Goal: Transaction & Acquisition: Book appointment/travel/reservation

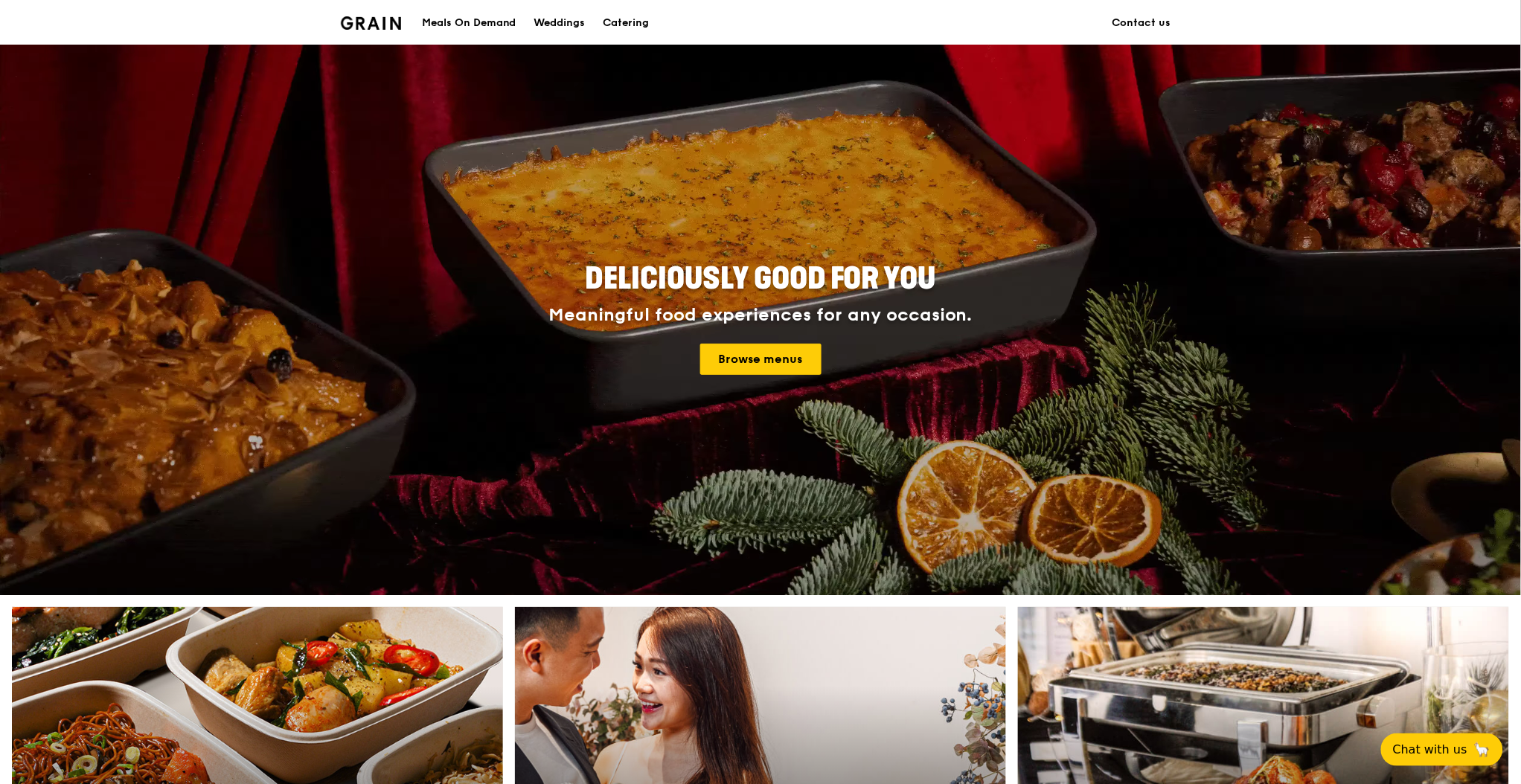
scroll to position [297, 0]
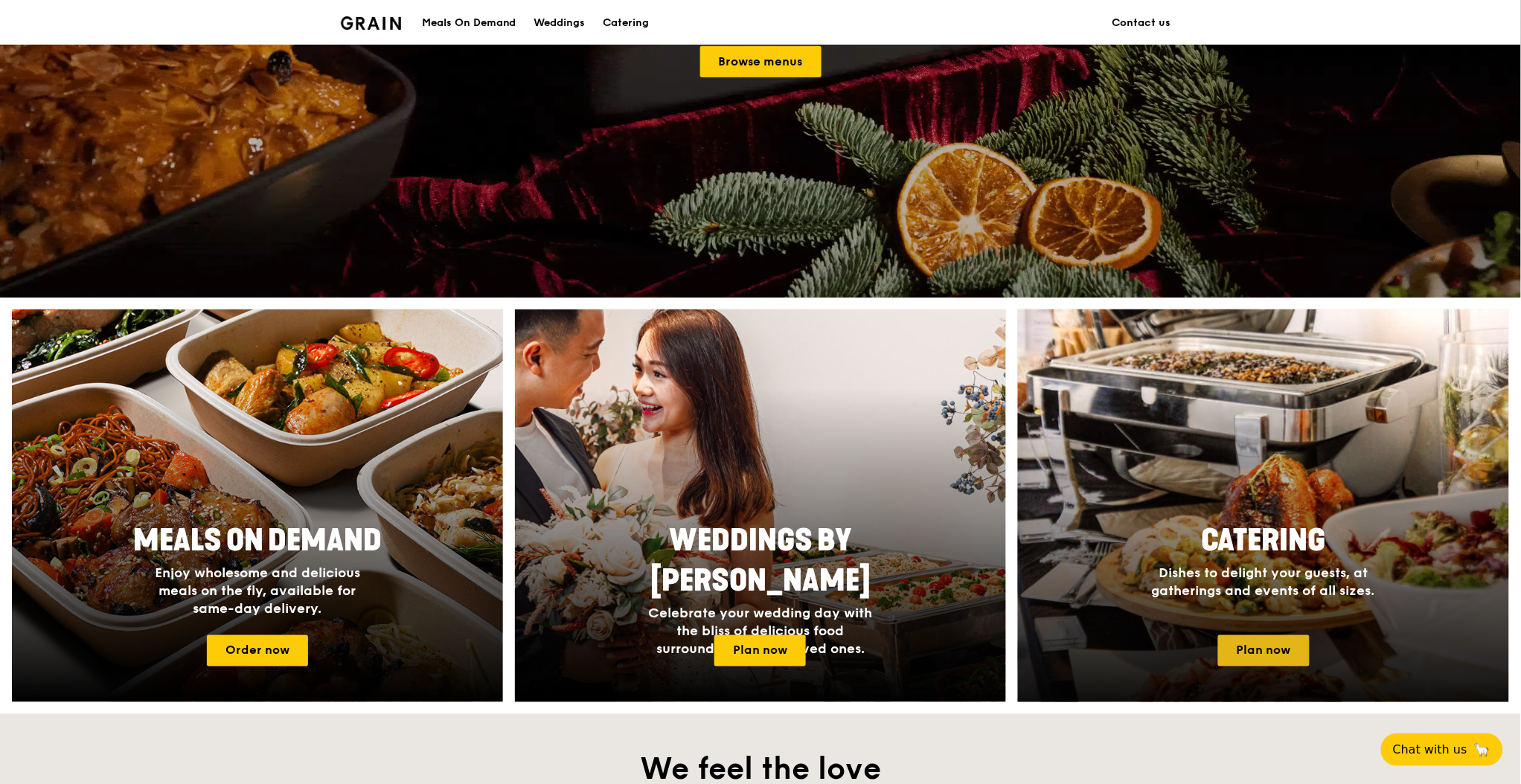
click at [1142, 588] on link "Plan now" at bounding box center [1264, 651] width 92 height 31
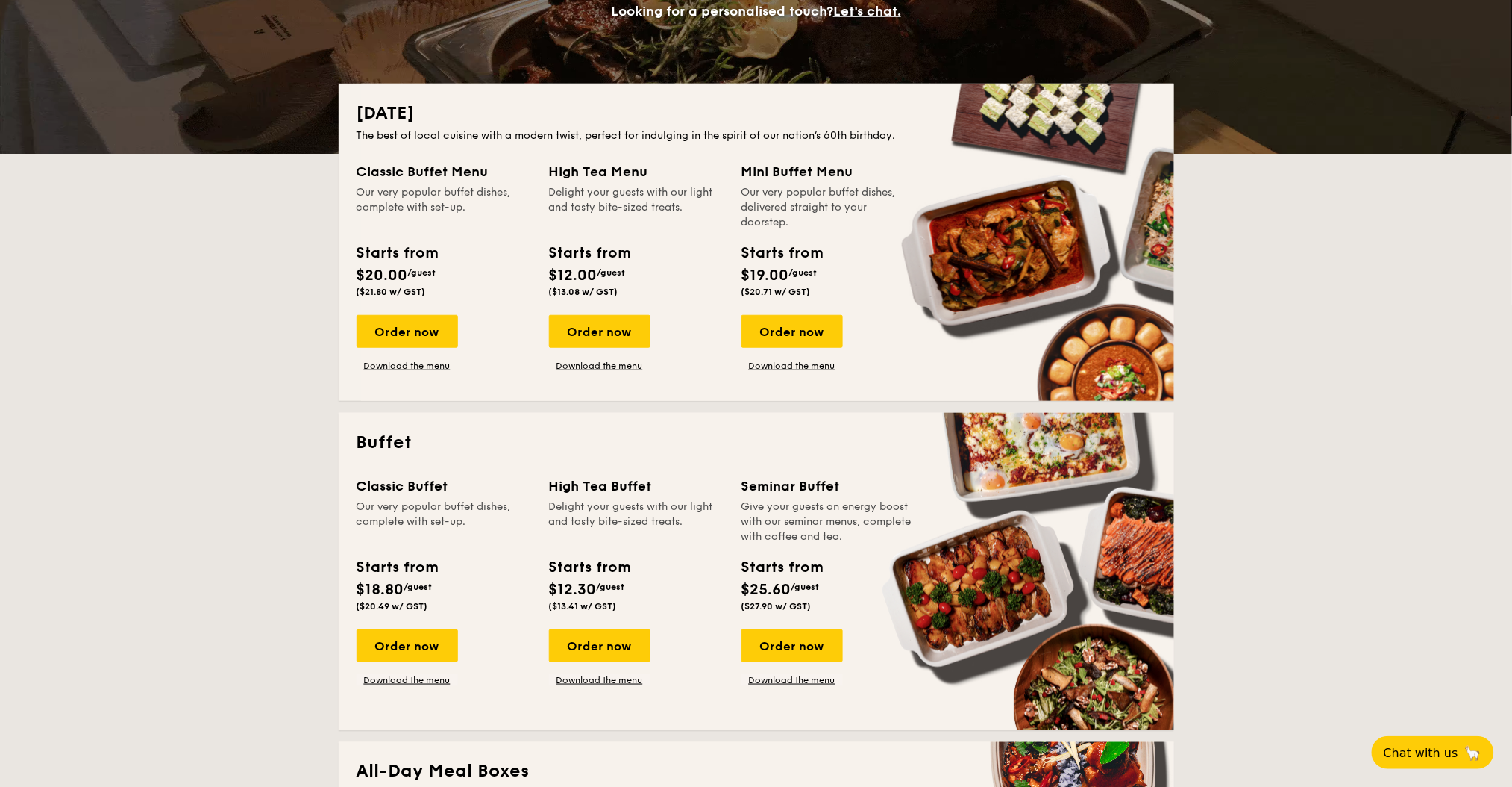
scroll to position [299, 0]
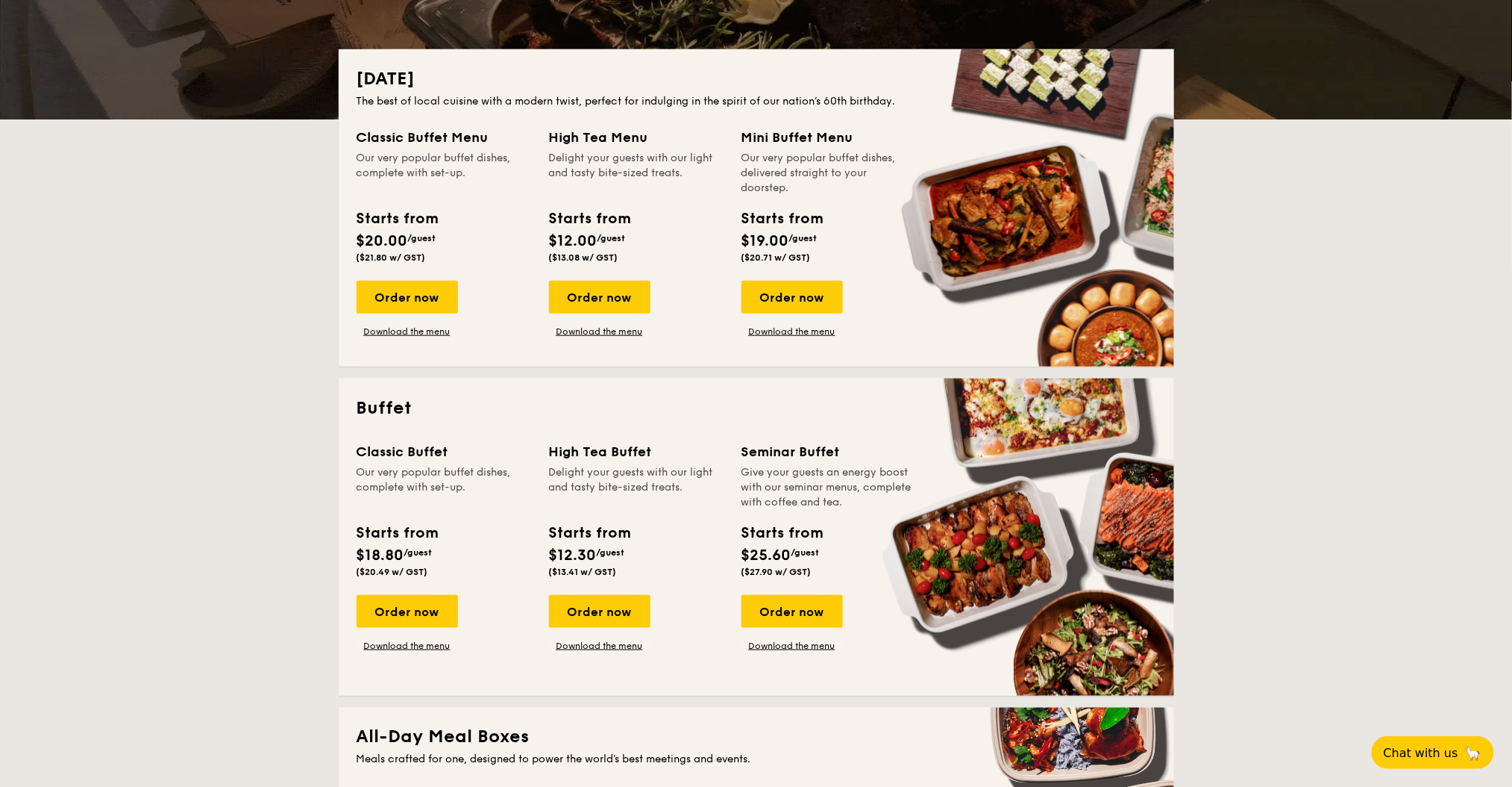
drag, startPoint x: 606, startPoint y: 641, endPoint x: 658, endPoint y: 648, distance: 52.5
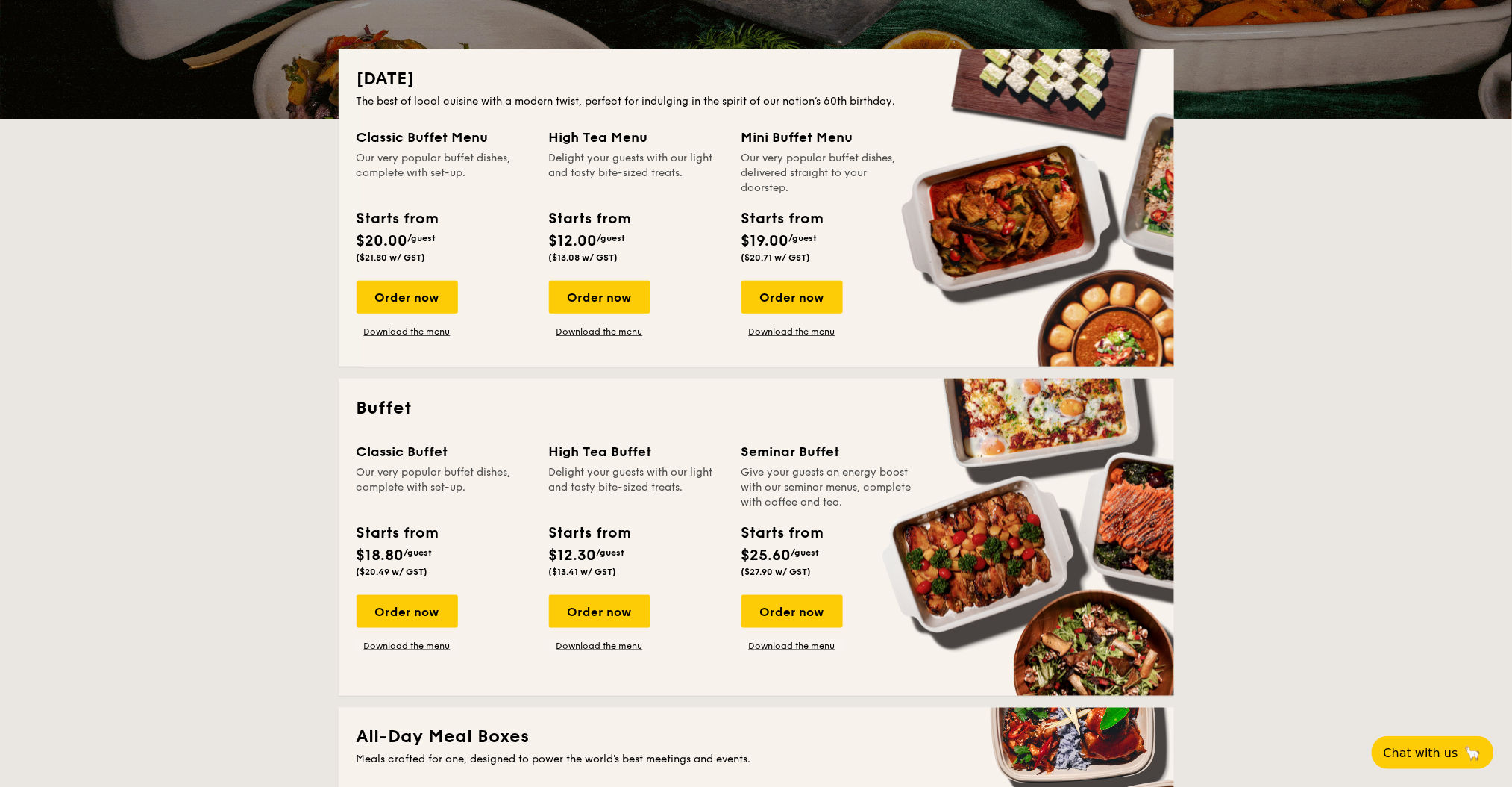
click at [607, 641] on link "Download the menu" at bounding box center [599, 646] width 102 height 12
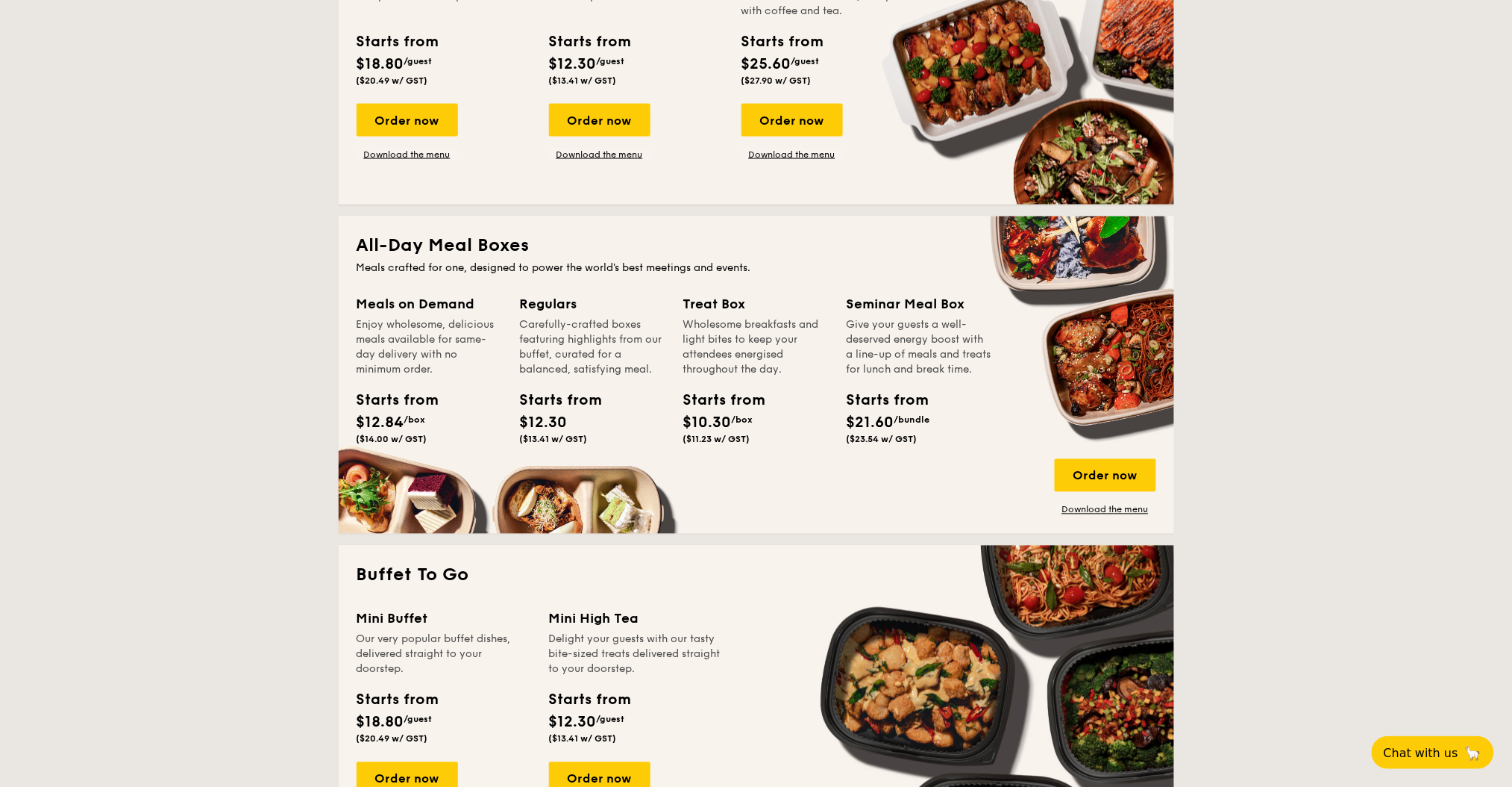
scroll to position [994, 0]
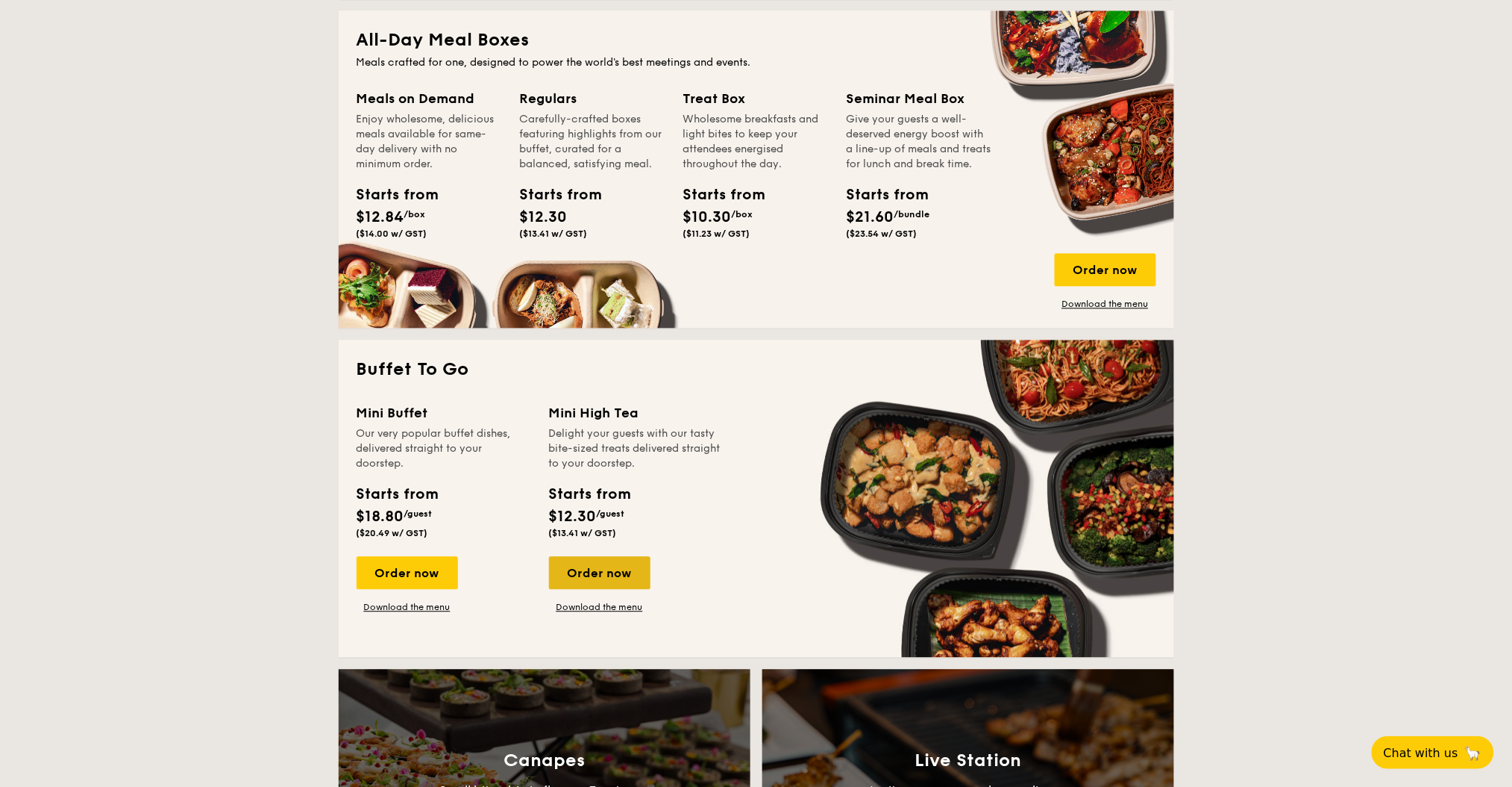
click at [612, 572] on div "Order now" at bounding box center [599, 573] width 102 height 33
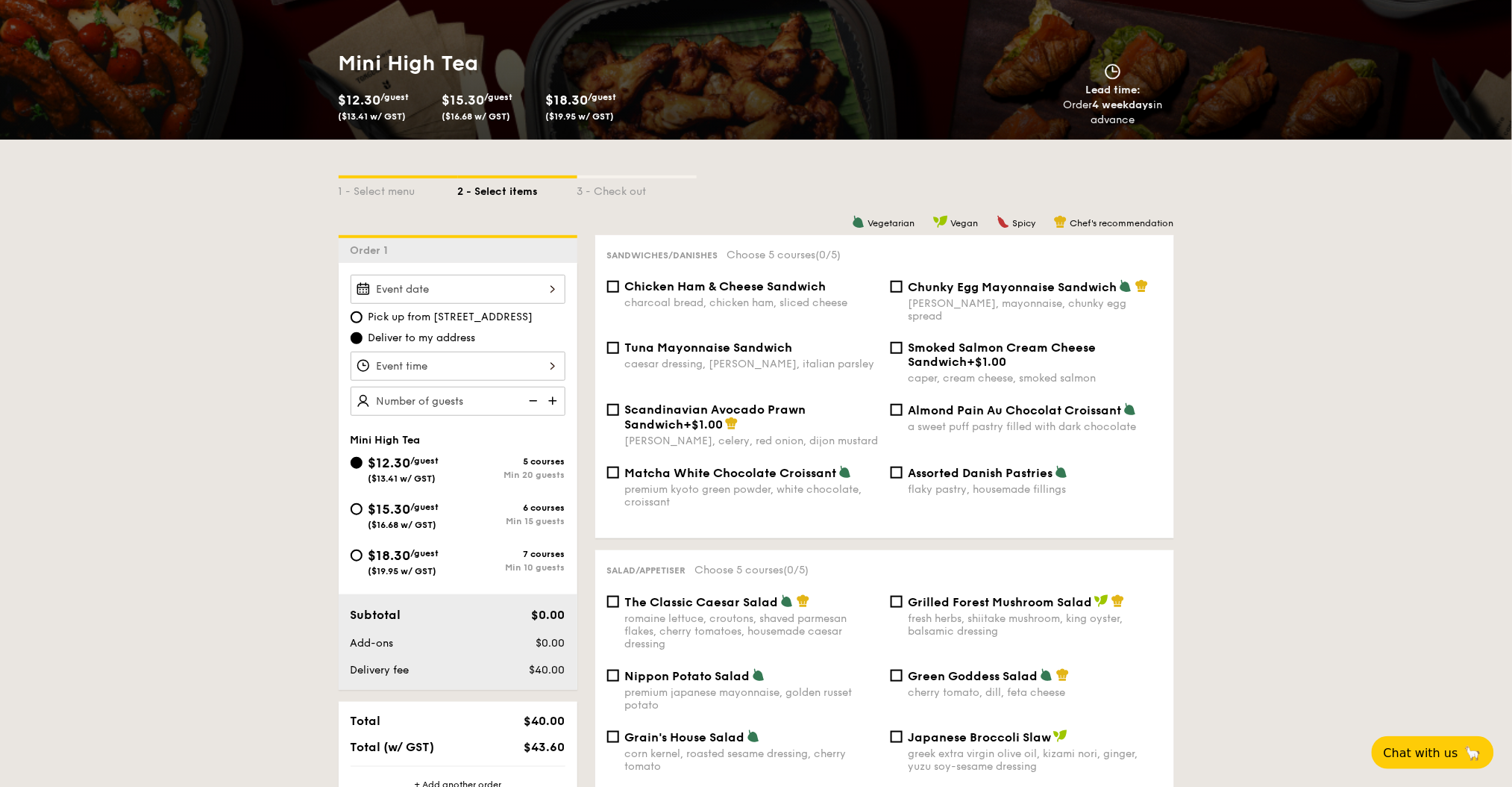
scroll to position [199, 0]
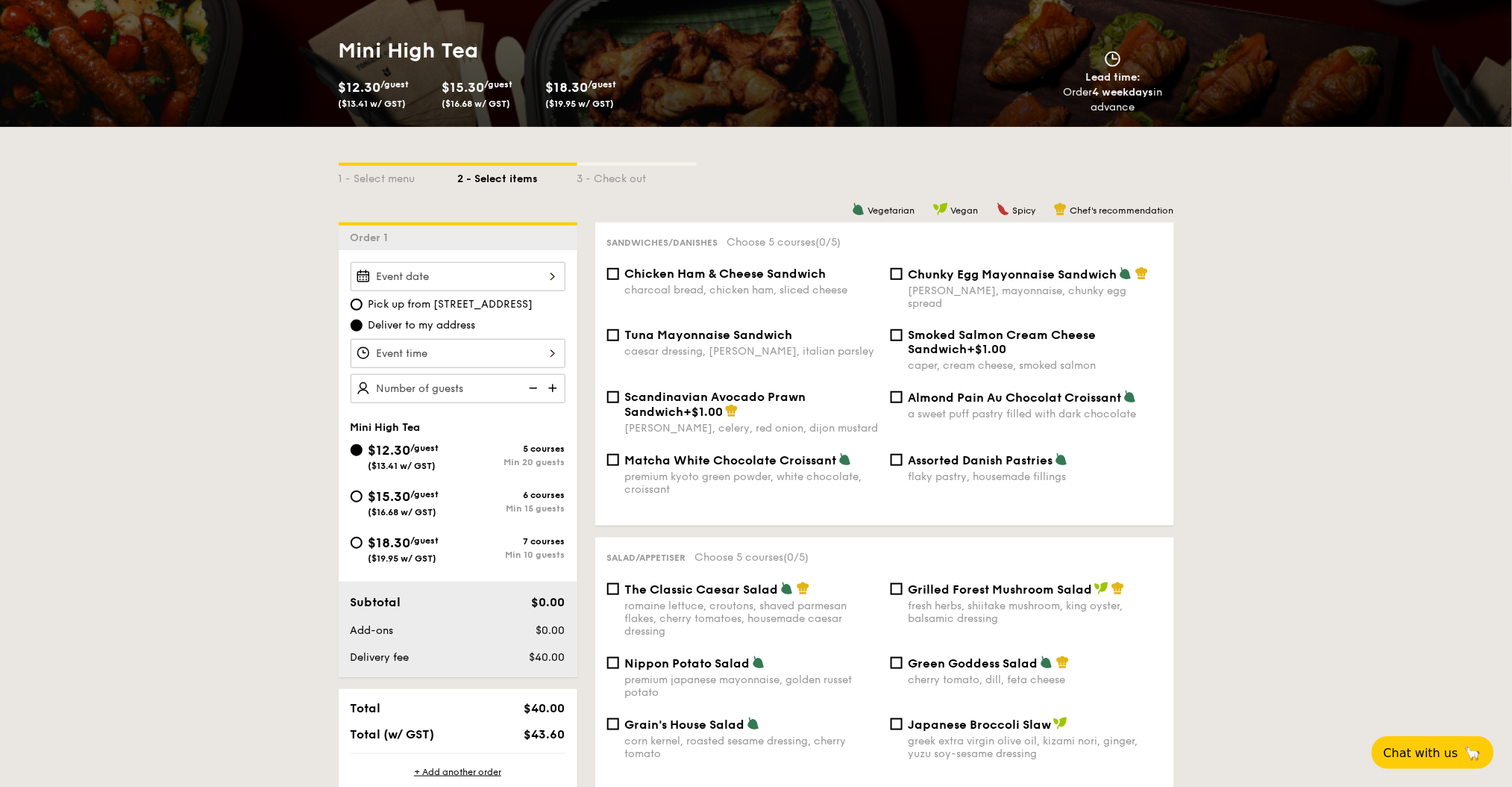
click at [516, 503] on div "Min 15 guests" at bounding box center [511, 509] width 108 height 11
click at [362, 502] on input "$15.30 /guest ($16.68 w/ GST) 6 courses Min 15 guests" at bounding box center [357, 496] width 12 height 12
radio input "true"
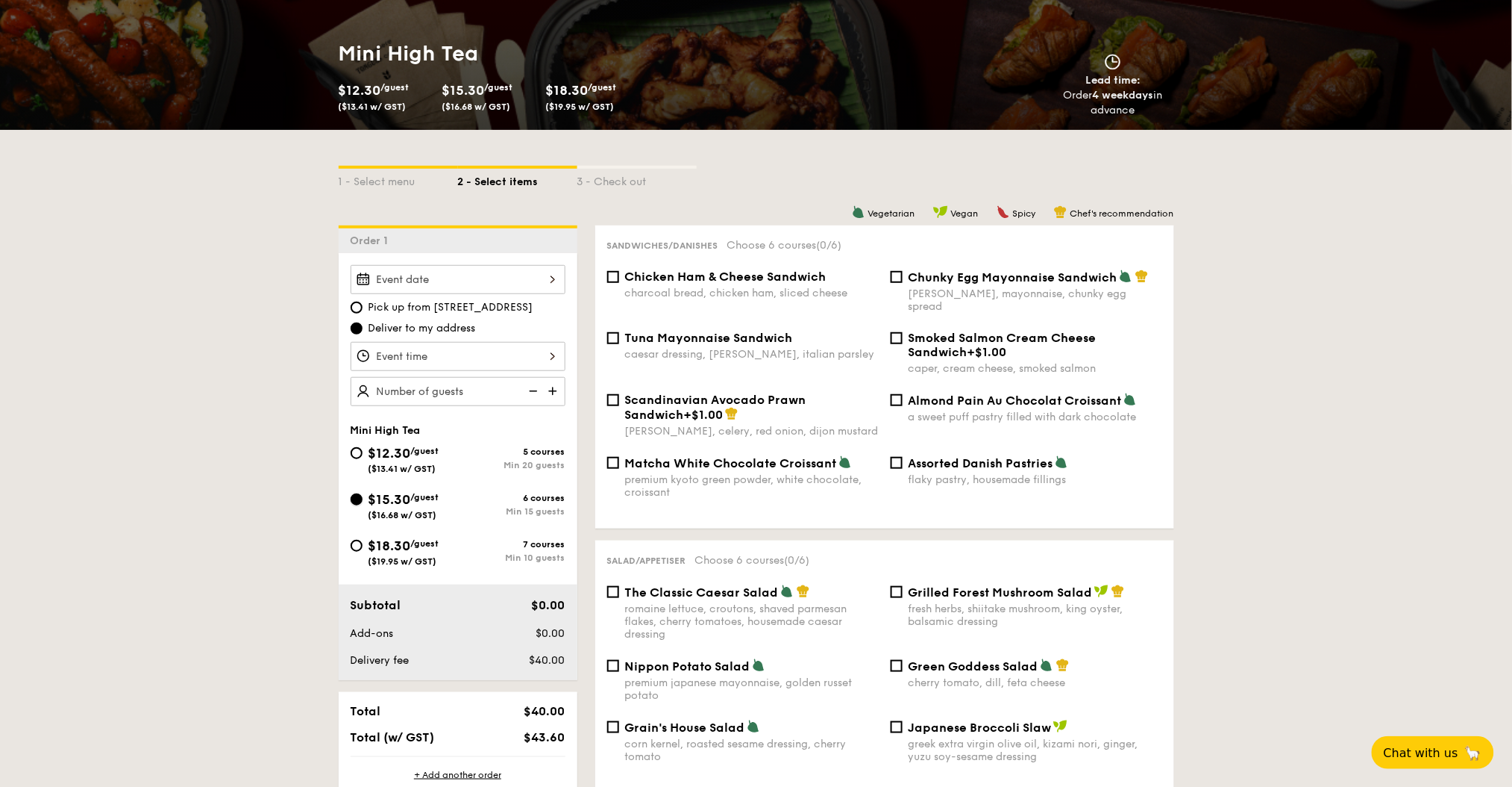
scroll to position [167, 0]
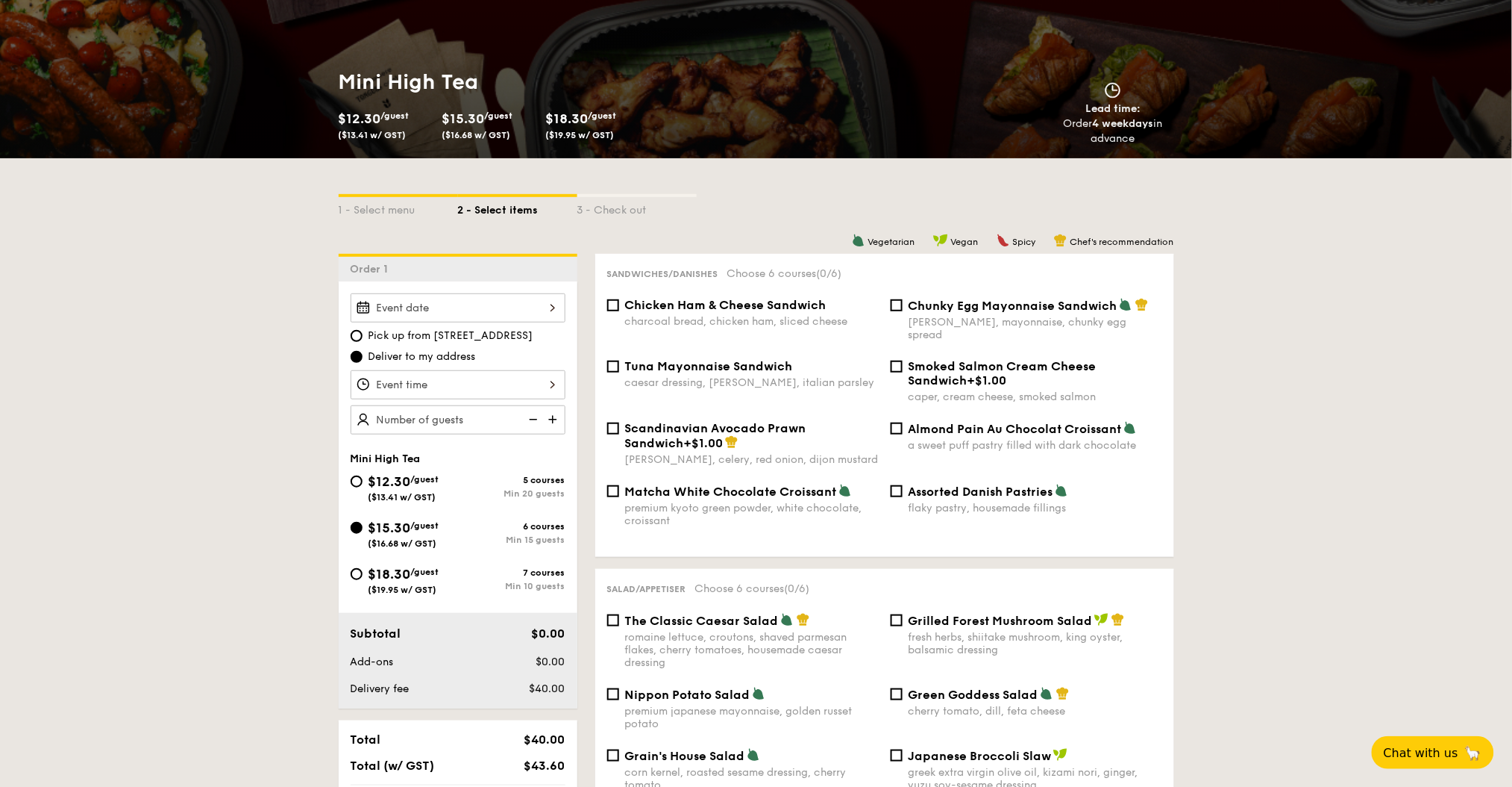
click at [550, 422] on img at bounding box center [555, 419] width 23 height 28
click at [551, 422] on img at bounding box center [555, 419] width 23 height 28
type input "20 guests"
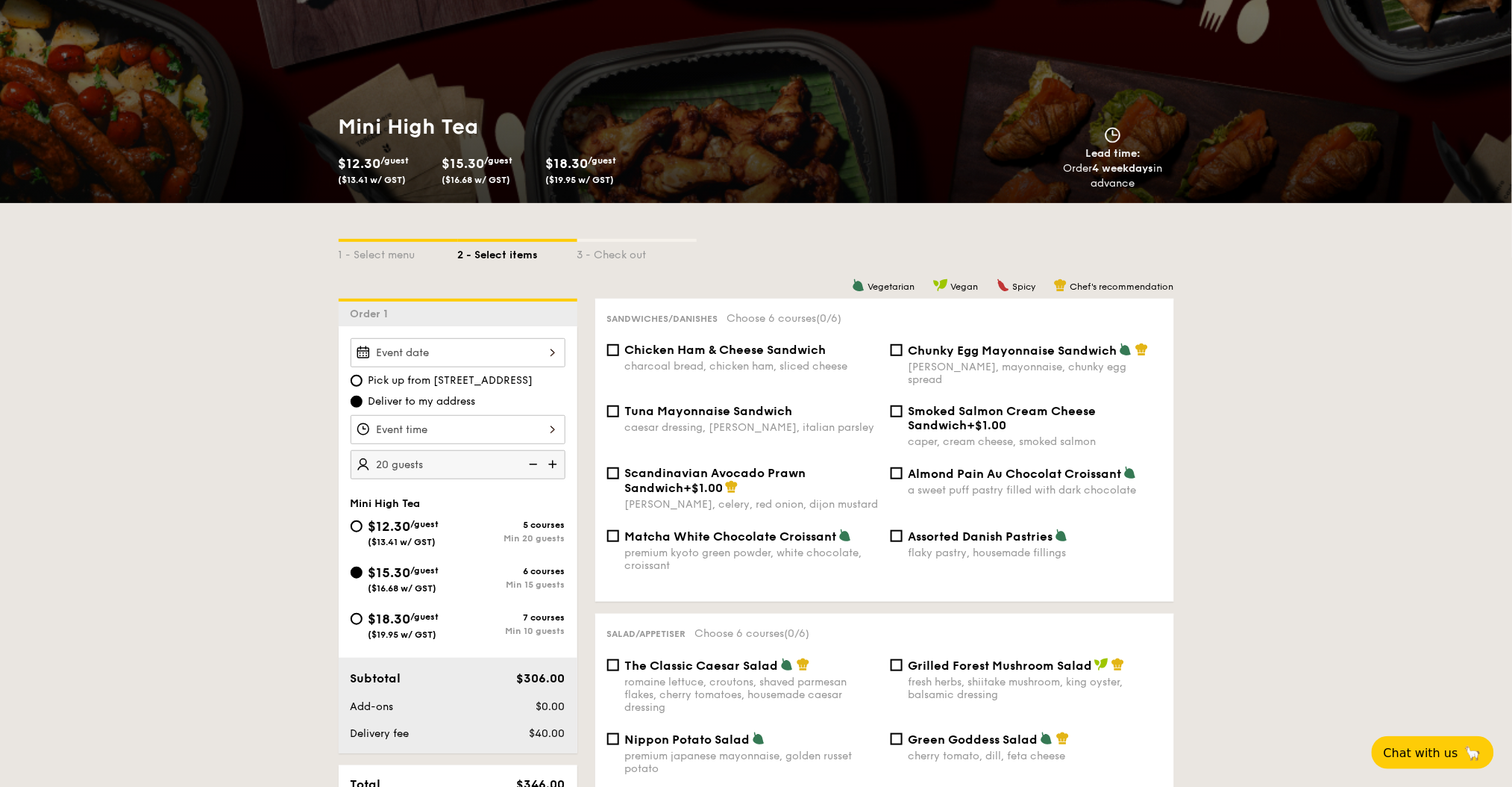
scroll to position [0, 0]
